Goal: Navigation & Orientation: Find specific page/section

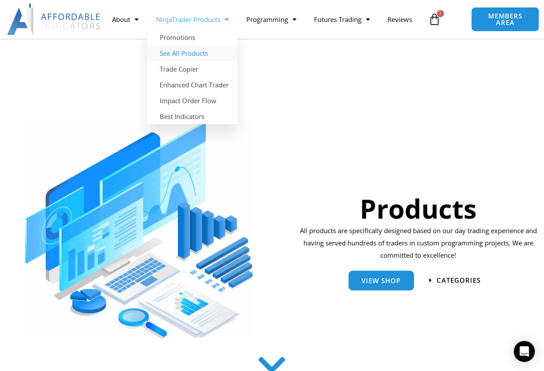
click at [190, 45] on link "See All Products" at bounding box center [192, 53] width 90 height 16
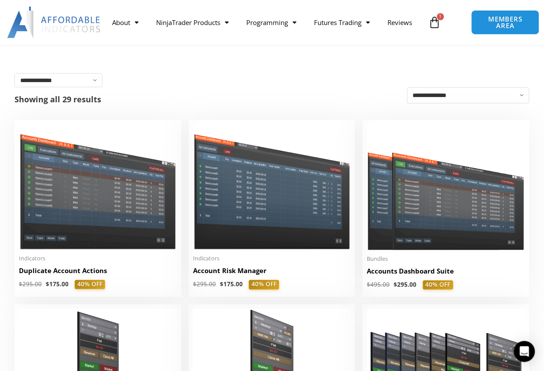
scroll to position [146, 0]
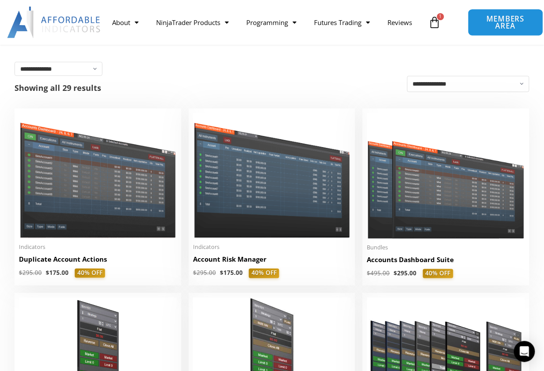
click at [508, 24] on span "MEMBERS AREA" at bounding box center [505, 22] width 55 height 15
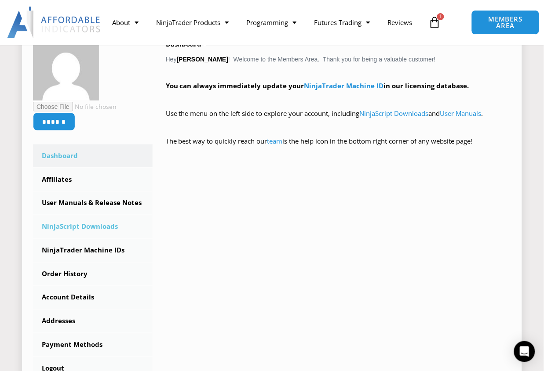
scroll to position [195, 0]
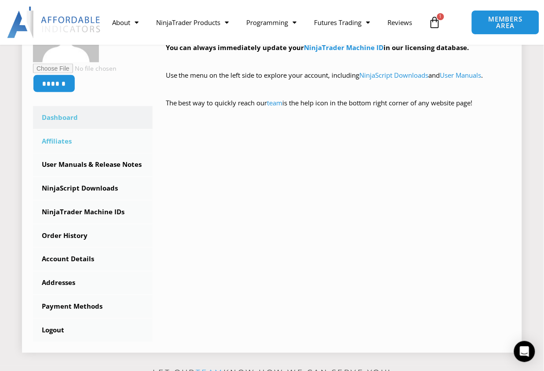
click at [60, 138] on link "Affiliates" at bounding box center [93, 141] width 120 height 23
